Goal: Transaction & Acquisition: Obtain resource

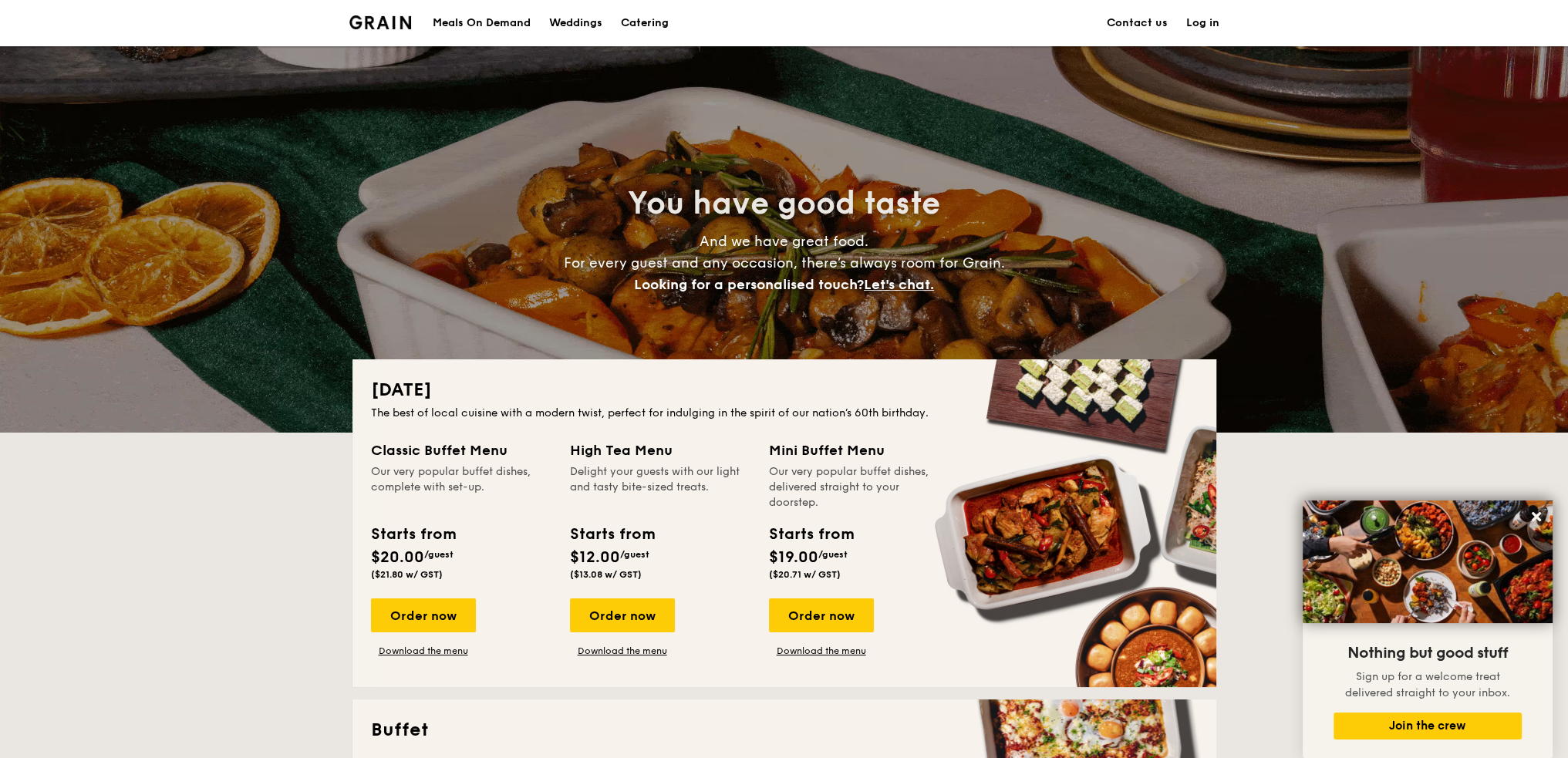
click at [658, 23] on h1 "Catering" at bounding box center [644, 23] width 48 height 46
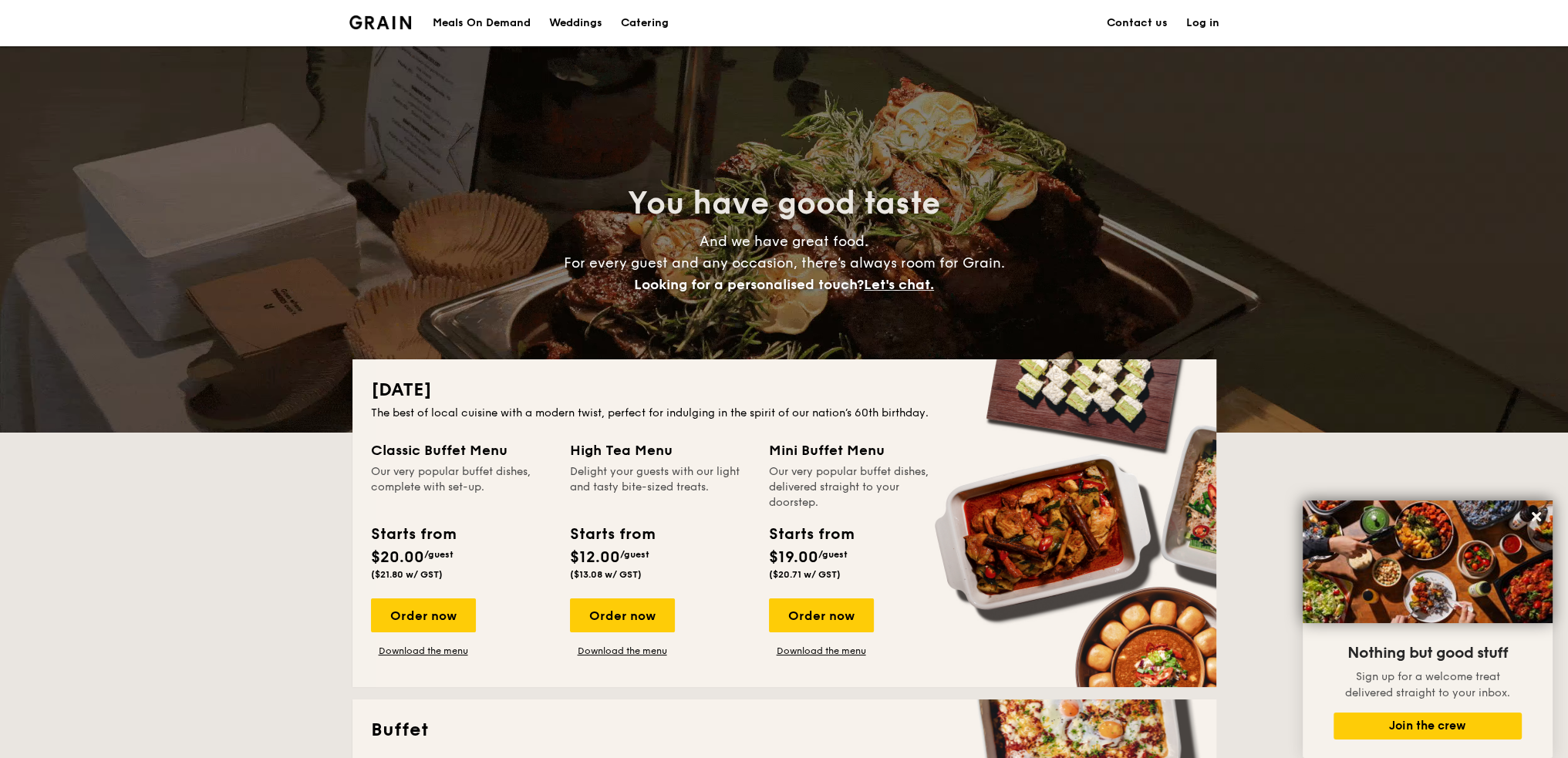
click at [657, 26] on h1 "Catering" at bounding box center [644, 23] width 48 height 46
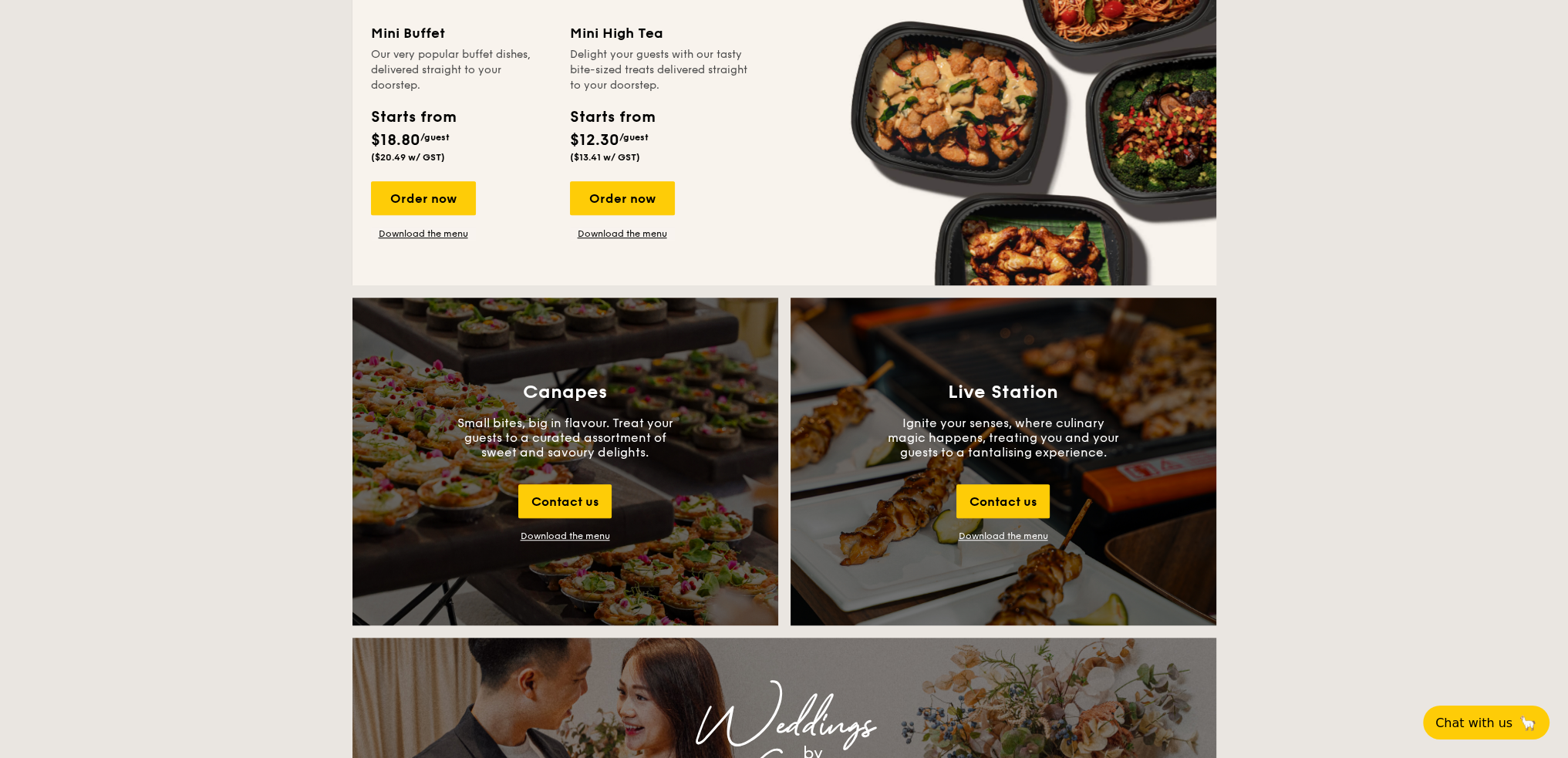
scroll to position [1543, 0]
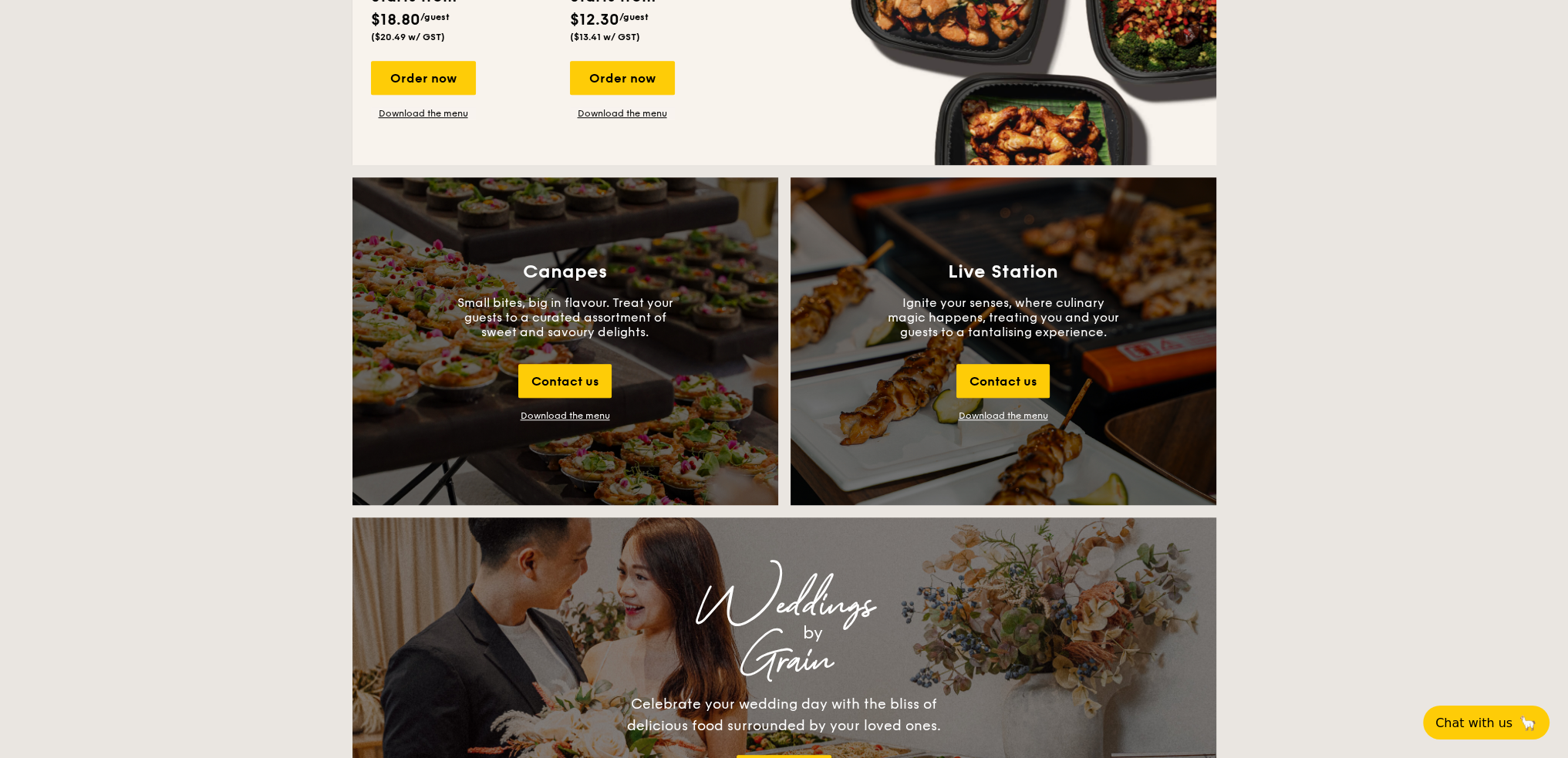
click at [586, 415] on div "Download the menu" at bounding box center [565, 415] width 89 height 11
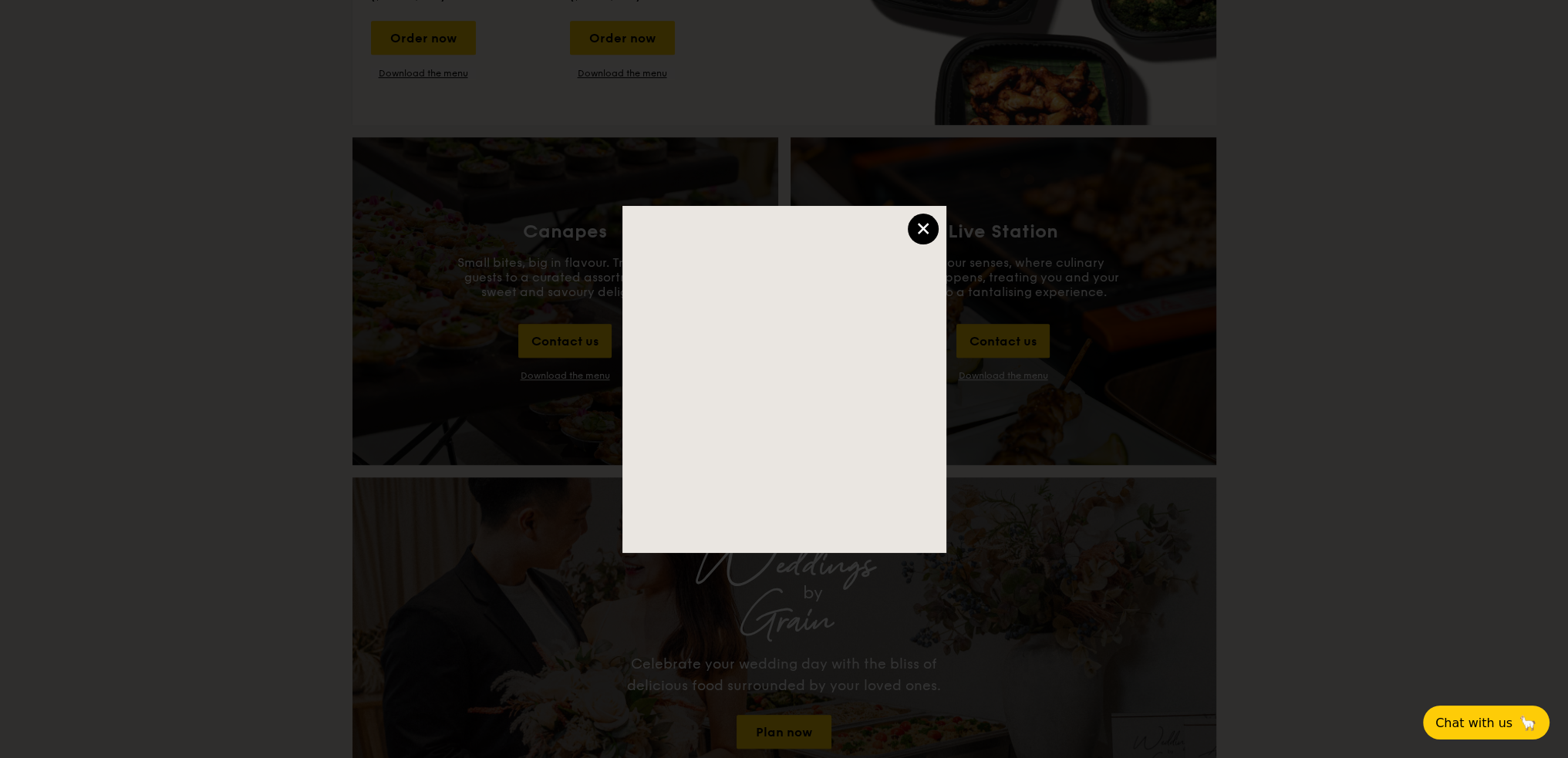
scroll to position [1620, 0]
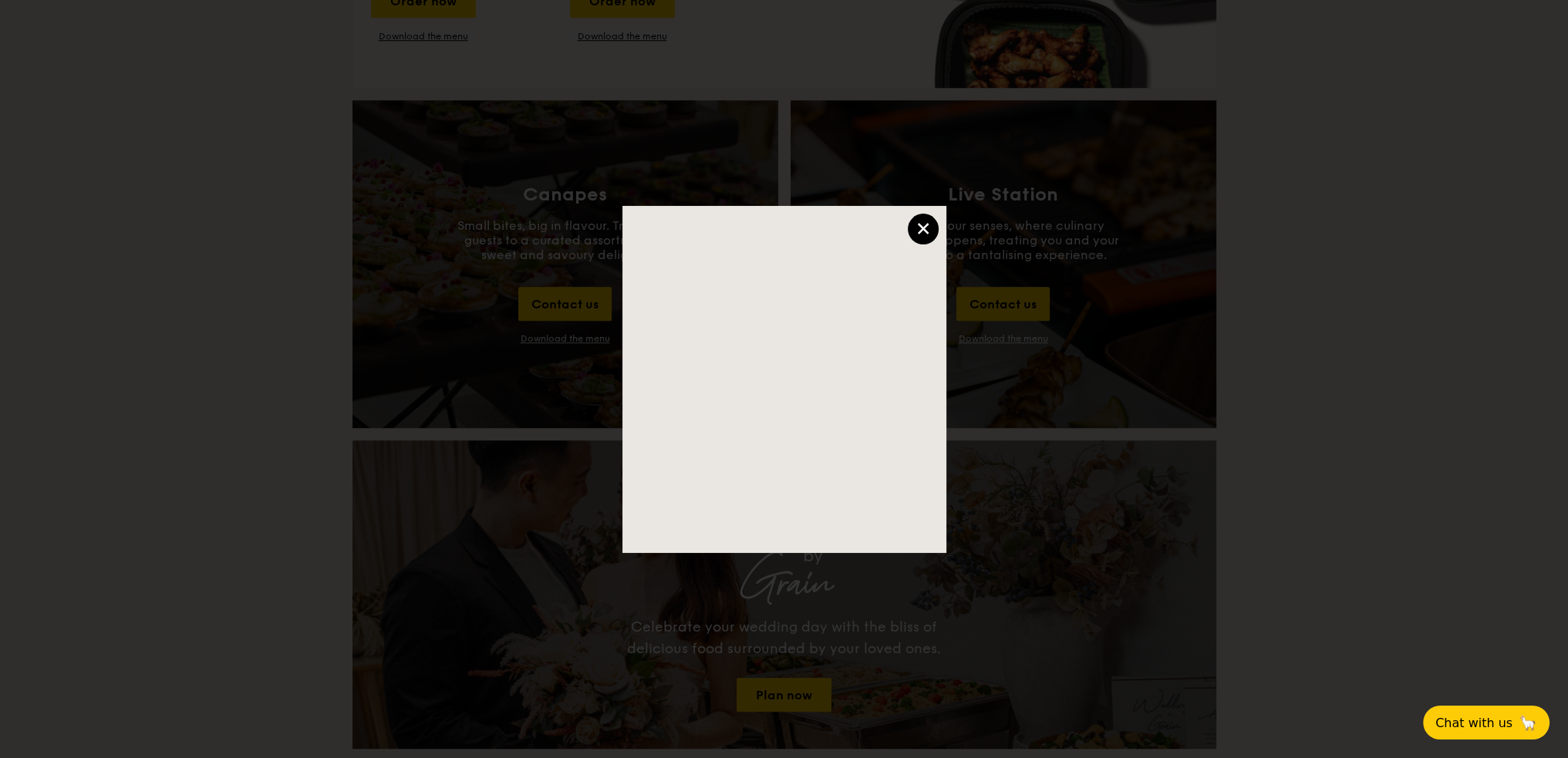
click at [614, 167] on div at bounding box center [784, 379] width 1568 height 758
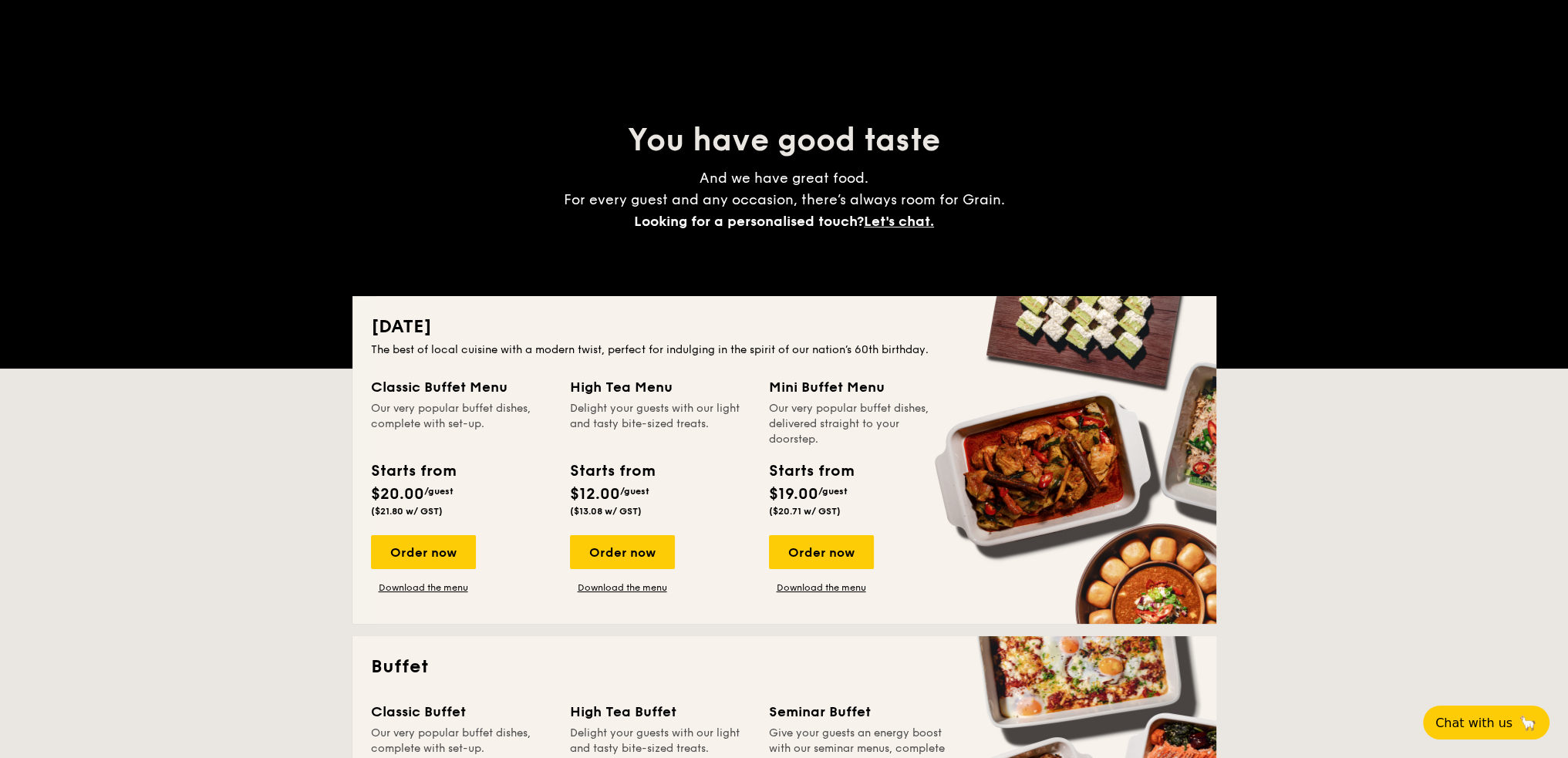
scroll to position [0, 0]
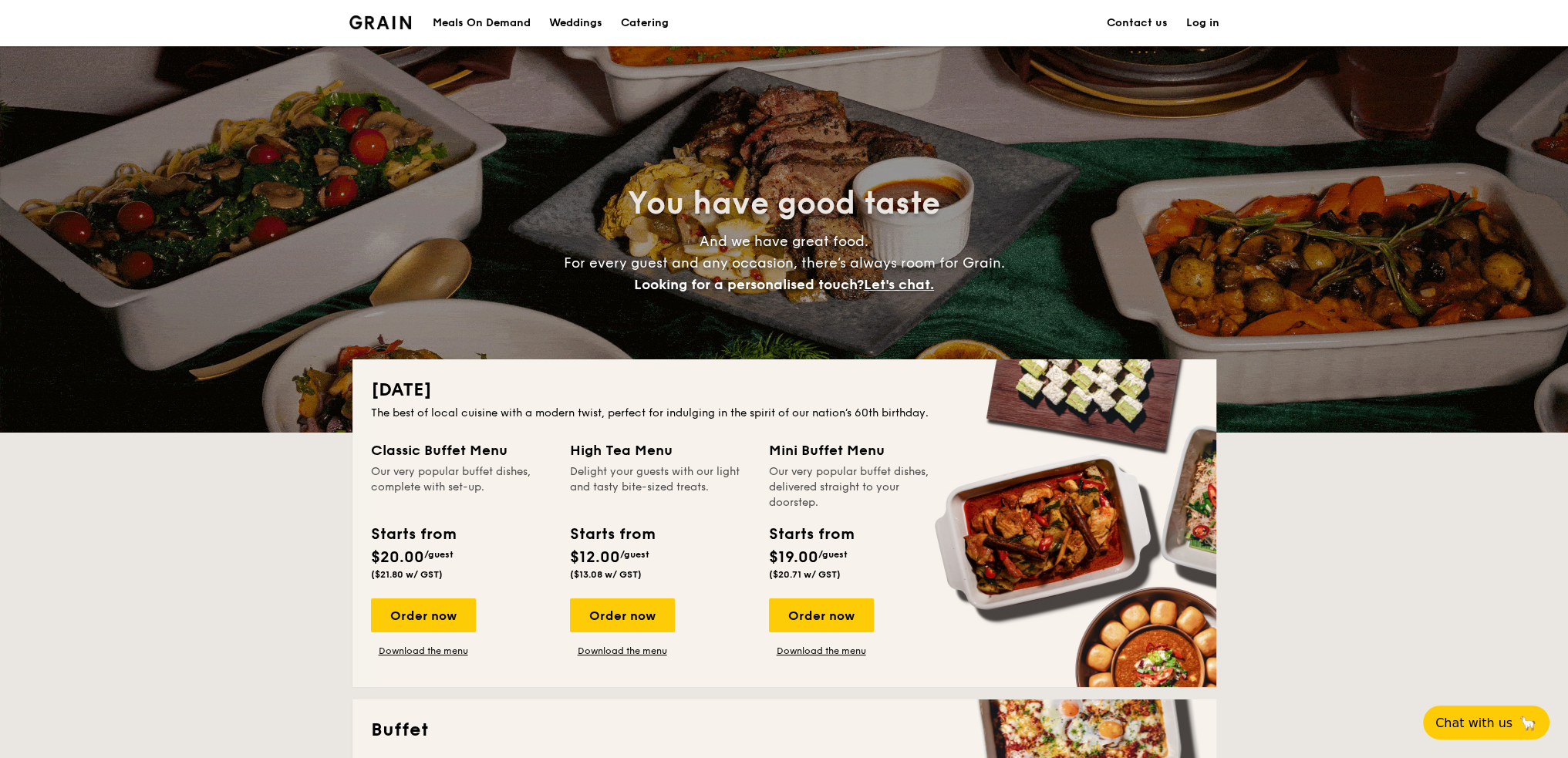
click at [638, 28] on h1 "Catering" at bounding box center [644, 23] width 48 height 46
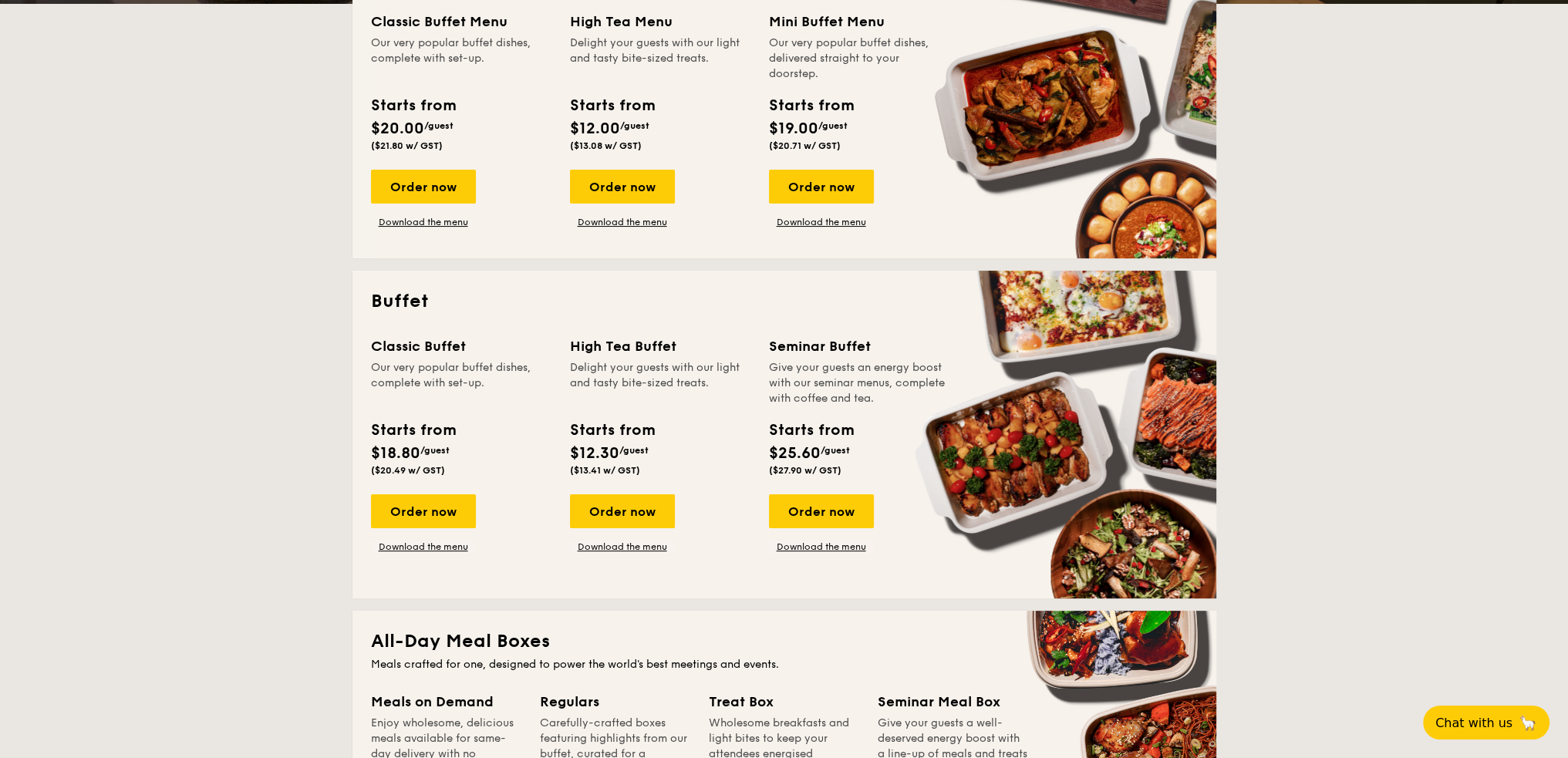
scroll to position [540, 0]
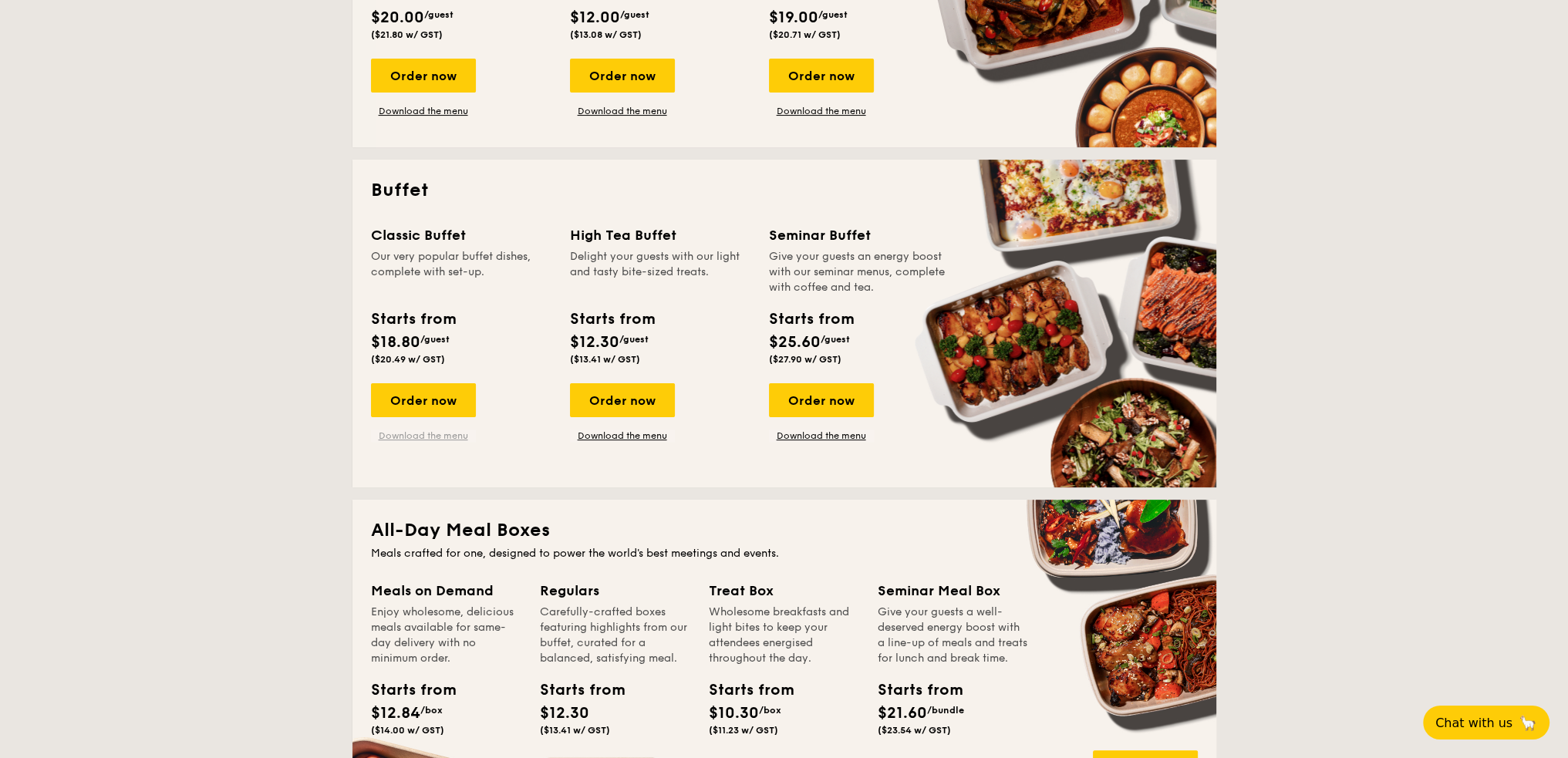
click at [454, 432] on link "Download the menu" at bounding box center [424, 435] width 105 height 13
click at [625, 435] on link "Download the menu" at bounding box center [622, 435] width 105 height 13
